Goal: Task Accomplishment & Management: Use online tool/utility

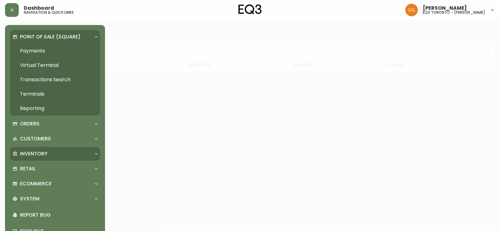
click at [44, 149] on div "Inventory" at bounding box center [55, 154] width 90 height 14
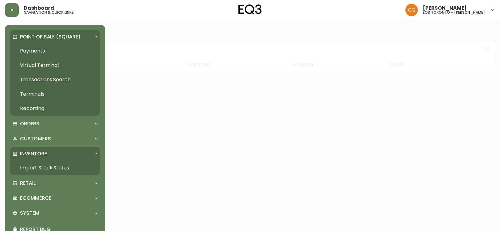
drag, startPoint x: 61, startPoint y: 165, endPoint x: 65, endPoint y: 162, distance: 4.9
click at [61, 165] on link "Import Stock Status" at bounding box center [55, 168] width 90 height 14
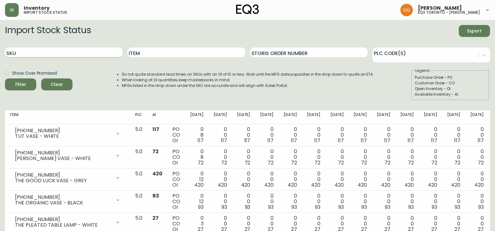
click at [69, 55] on input "SKU" at bounding box center [63, 52] width 117 height 10
paste input "3020-374-23-A"
click at [5, 78] on button "Filter" at bounding box center [20, 84] width 31 height 12
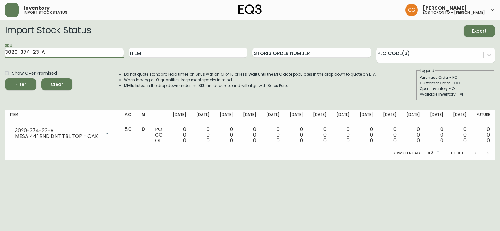
drag, startPoint x: 54, startPoint y: 50, endPoint x: 0, endPoint y: 45, distance: 54.6
click at [0, 45] on main "Import Stock Status Export SKU 3020-374-23-A Item Storis Order Number PLC Code(…" at bounding box center [250, 90] width 500 height 140
paste input "3-4-B"
click at [5, 78] on button "Filter" at bounding box center [20, 84] width 31 height 12
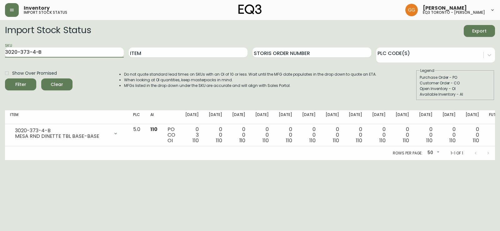
drag, startPoint x: 46, startPoint y: 49, endPoint x: 0, endPoint y: 44, distance: 46.2
click at [0, 45] on main "Import Stock Status Export SKU 3020-373-4-B Item Storis Order Number PLC Code(s…" at bounding box center [250, 90] width 500 height 140
paste input "C"
type input "3020-373-4-C"
click at [5, 78] on button "Filter" at bounding box center [20, 84] width 31 height 12
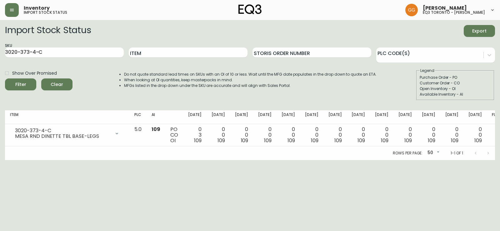
drag, startPoint x: 68, startPoint y: 47, endPoint x: 0, endPoint y: 55, distance: 68.3
click at [0, 55] on main "Import Stock Status Export SKU 3020-373-4-C Item Storis Order Number PLC Code(s…" at bounding box center [250, 90] width 500 height 140
type input "mesa"
click at [5, 78] on button "Filter" at bounding box center [20, 84] width 31 height 12
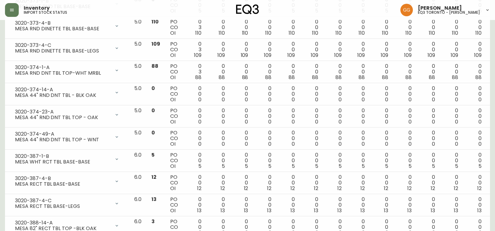
scroll to position [125, 0]
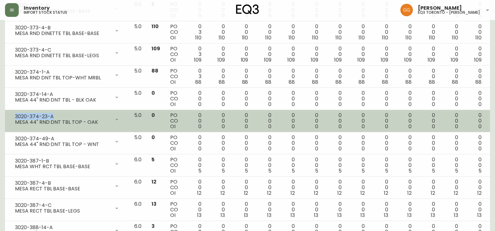
drag, startPoint x: 57, startPoint y: 116, endPoint x: 12, endPoint y: 113, distance: 45.4
click at [12, 113] on div "3020-374-23-A MESA 44" RND DNT TBL TOP - OAK" at bounding box center [67, 119] width 114 height 14
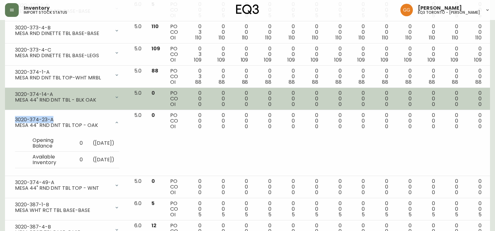
copy div "3020-374-23-A"
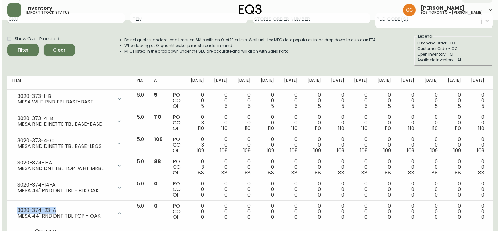
scroll to position [0, 0]
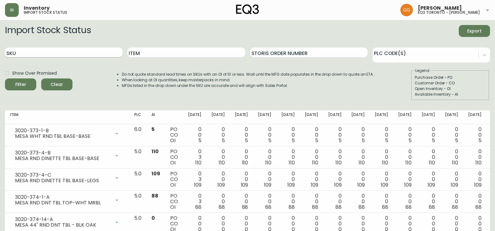
drag, startPoint x: 48, startPoint y: 53, endPoint x: 52, endPoint y: 42, distance: 12.5
click at [48, 53] on input "SKU" at bounding box center [63, 52] width 117 height 10
type input "ease"
click at [5, 78] on button "Filter" at bounding box center [20, 84] width 31 height 12
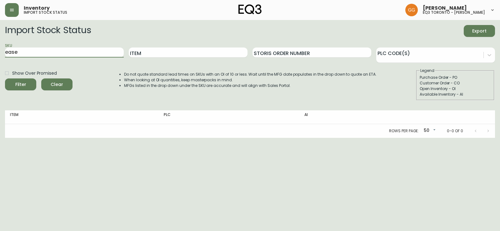
drag, startPoint x: 36, startPoint y: 51, endPoint x: 0, endPoint y: 36, distance: 39.4
click at [0, 37] on main "Import Stock Status Export SKU ease Item Storis Order Number PLC Code(s) Show O…" at bounding box center [250, 79] width 500 height 118
paste input "[PHONE_NUMBER]"
type input "[PHONE_NUMBER]"
click at [5, 78] on button "Filter" at bounding box center [20, 84] width 31 height 12
